Goal: Check status: Check status

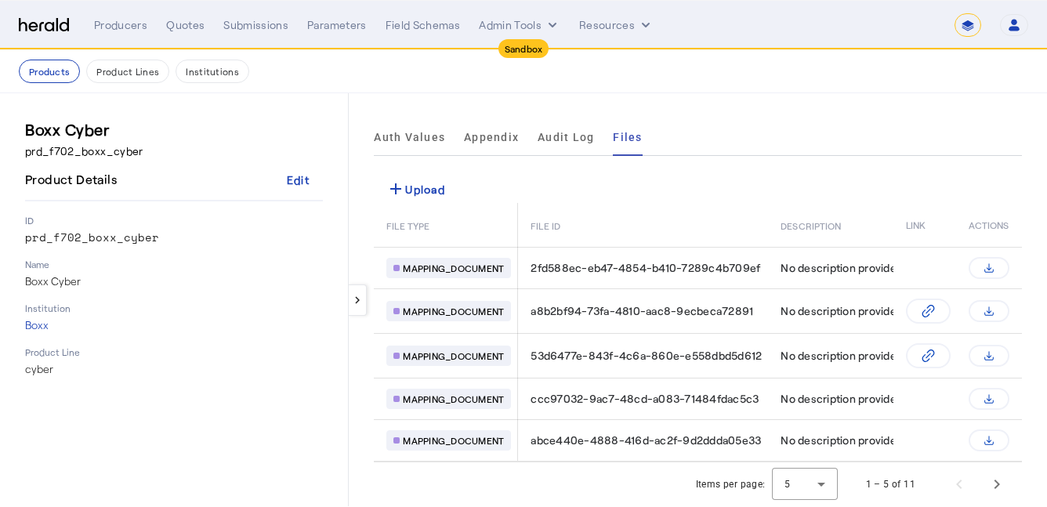
select select "*******"
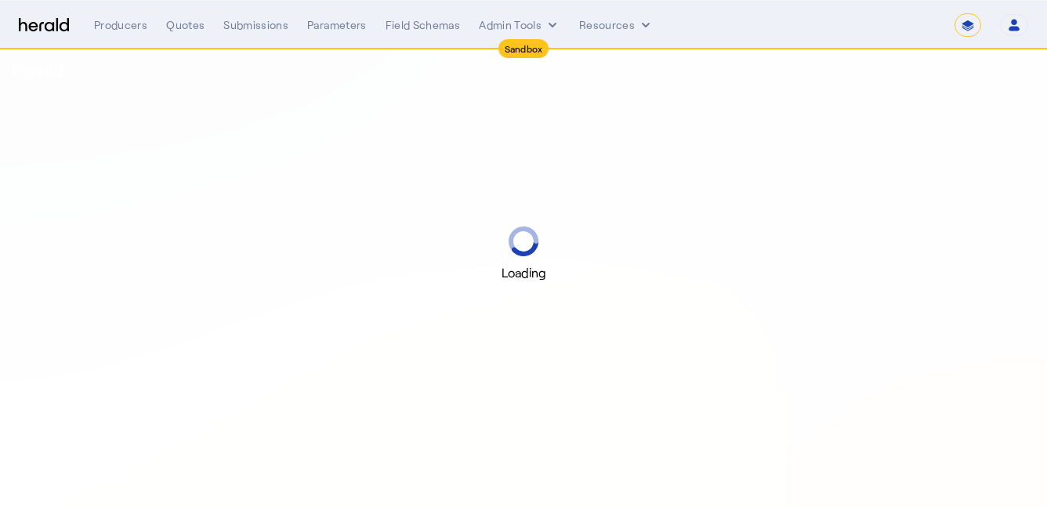
select select "*******"
select select "pfm_2v8p_herald_api"
